Goal: Information Seeking & Learning: Understand process/instructions

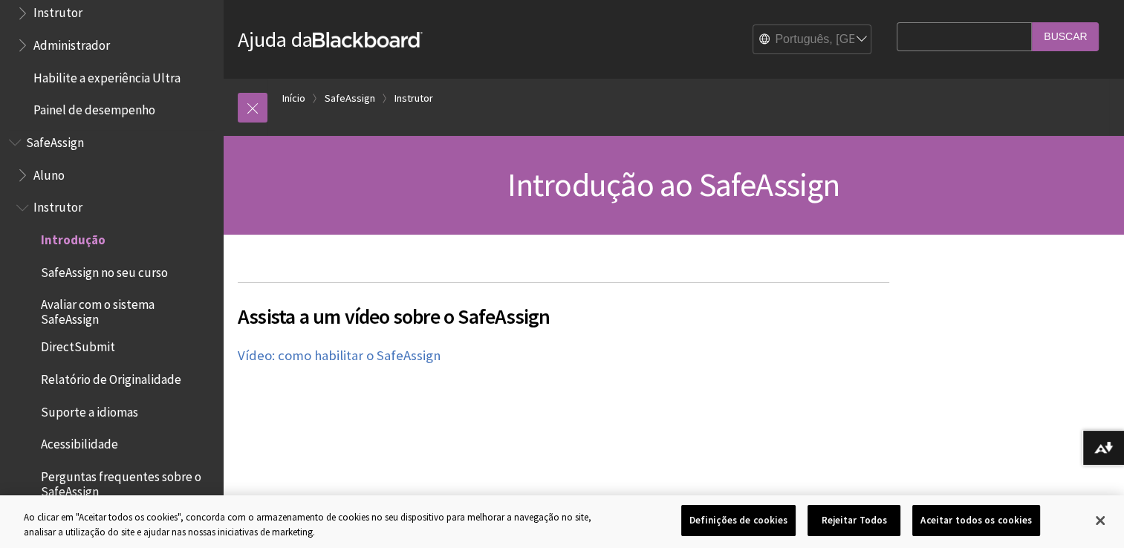
click at [59, 169] on span "Aluno" at bounding box center [48, 173] width 31 height 20
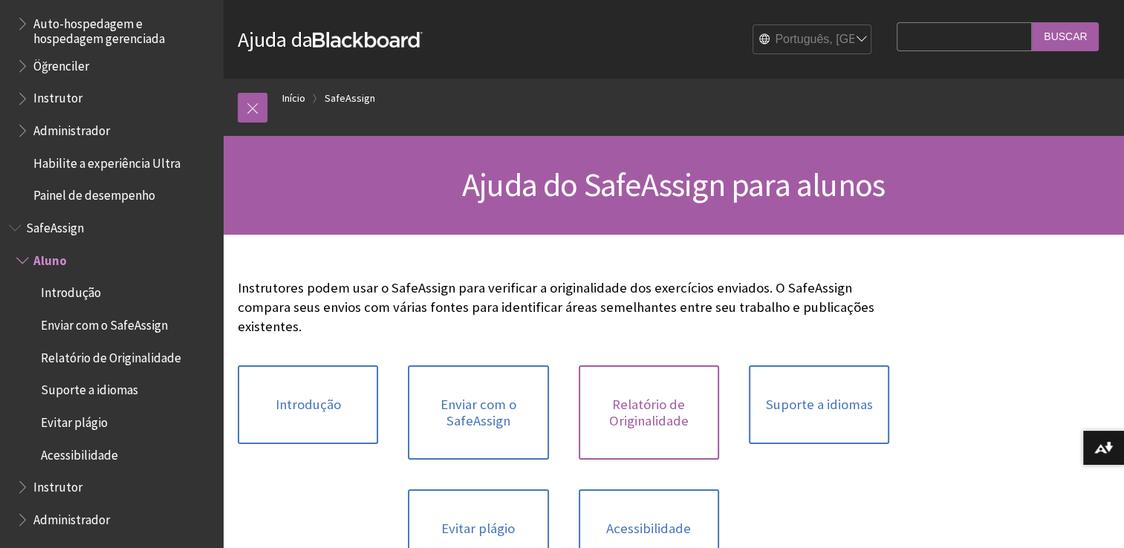
click at [636, 390] on link "Relatório de Originalidade" at bounding box center [649, 413] width 140 height 94
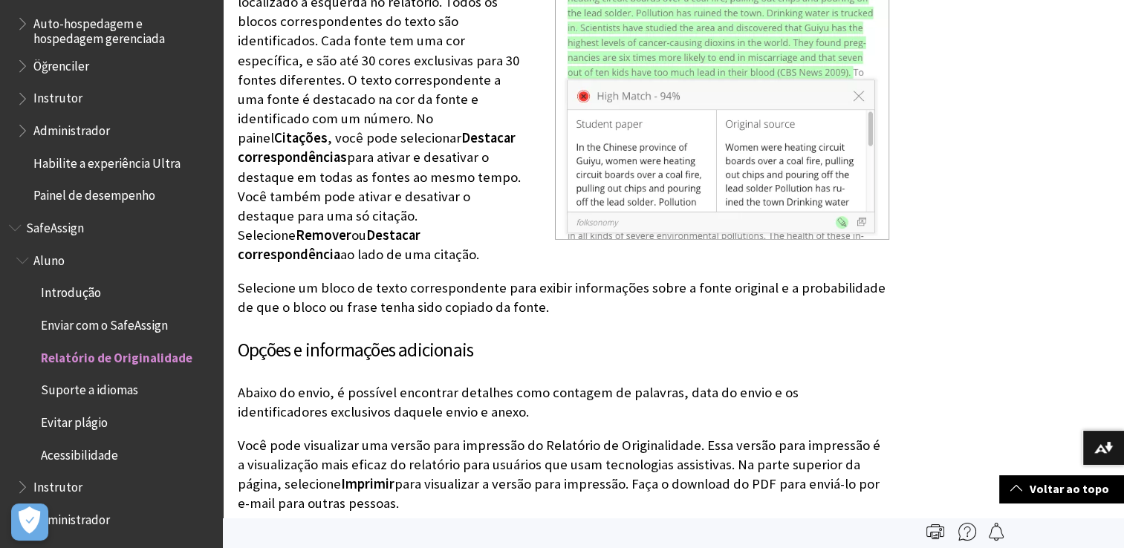
scroll to position [3715, 0]
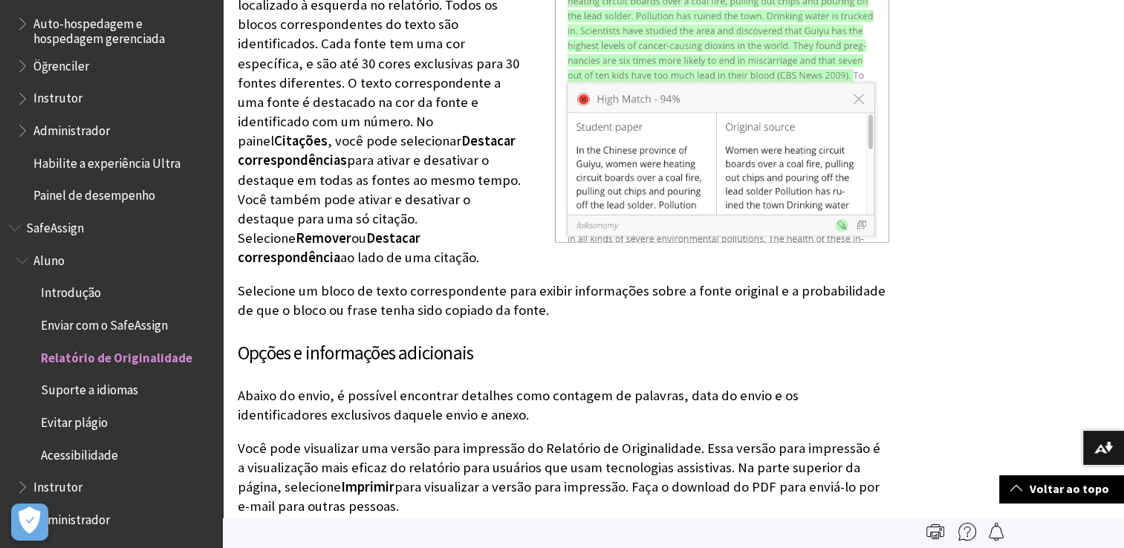
click at [71, 483] on span "Instrutor" at bounding box center [57, 485] width 49 height 20
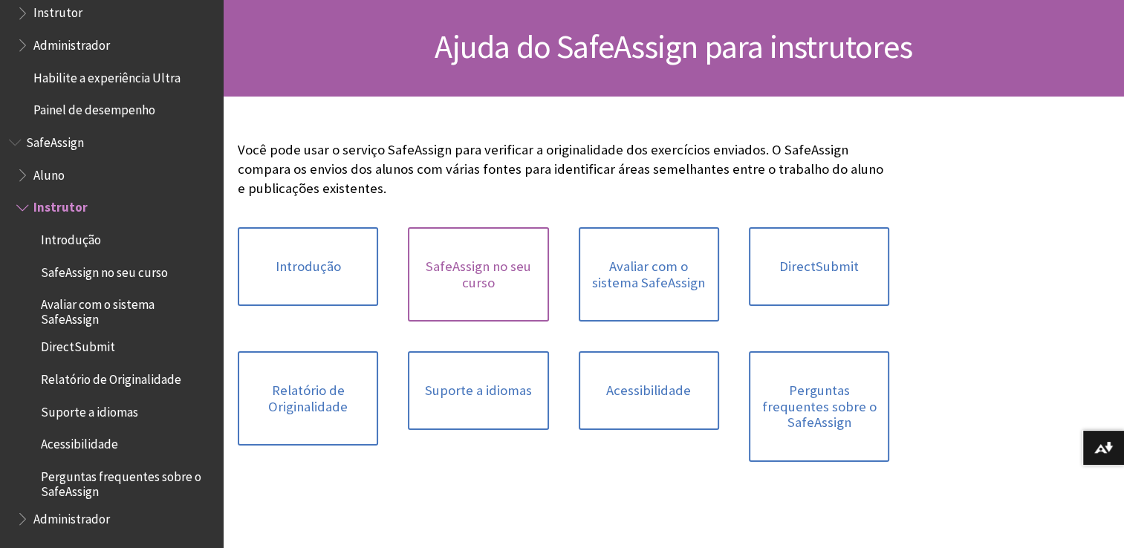
scroll to position [149, 0]
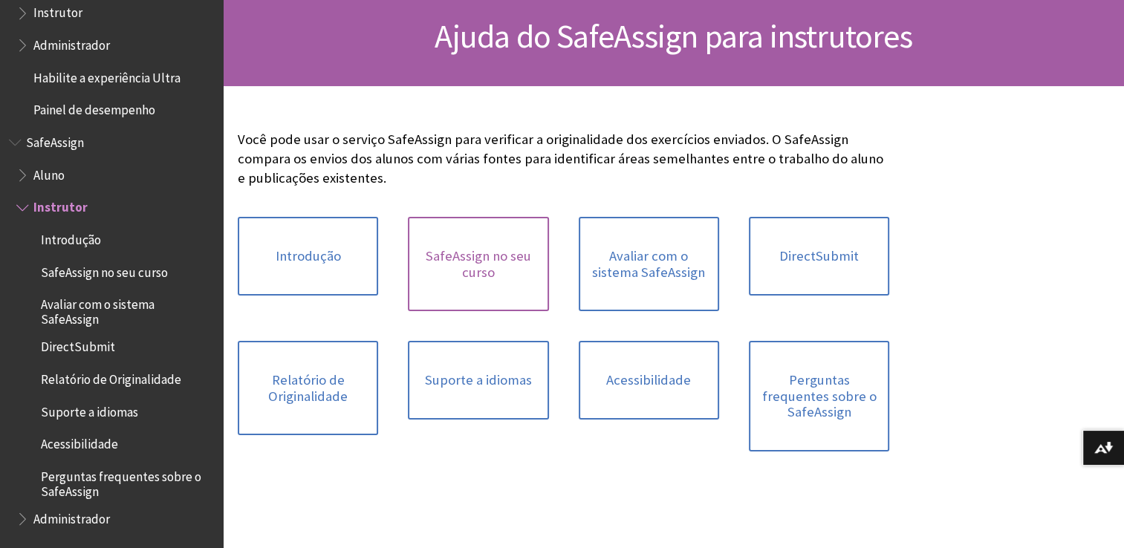
click at [493, 259] on link "SafeAssign no seu curso" at bounding box center [478, 264] width 140 height 94
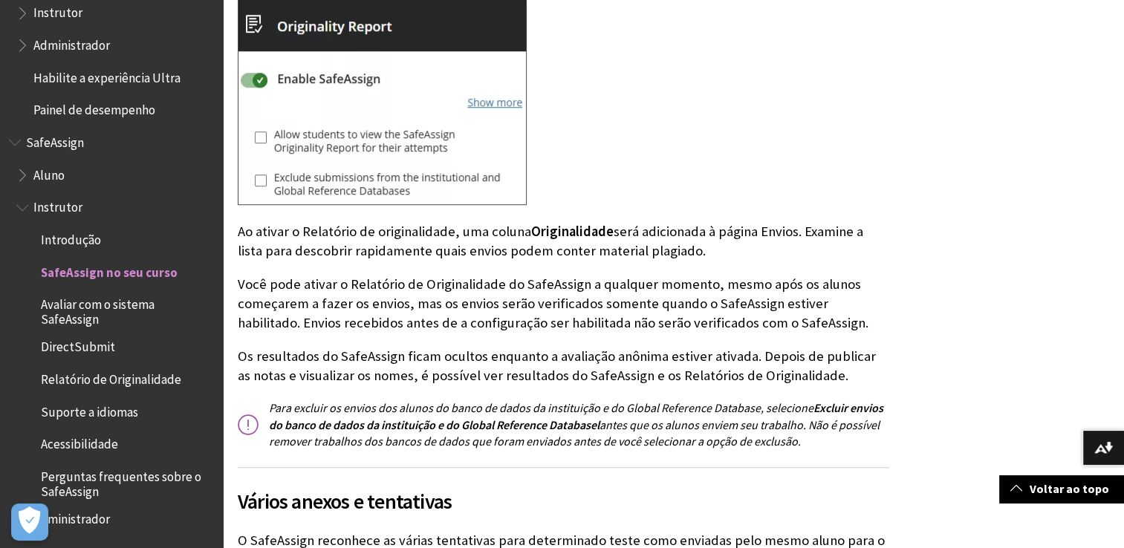
scroll to position [1189, 0]
